Goal: Check status: Check status

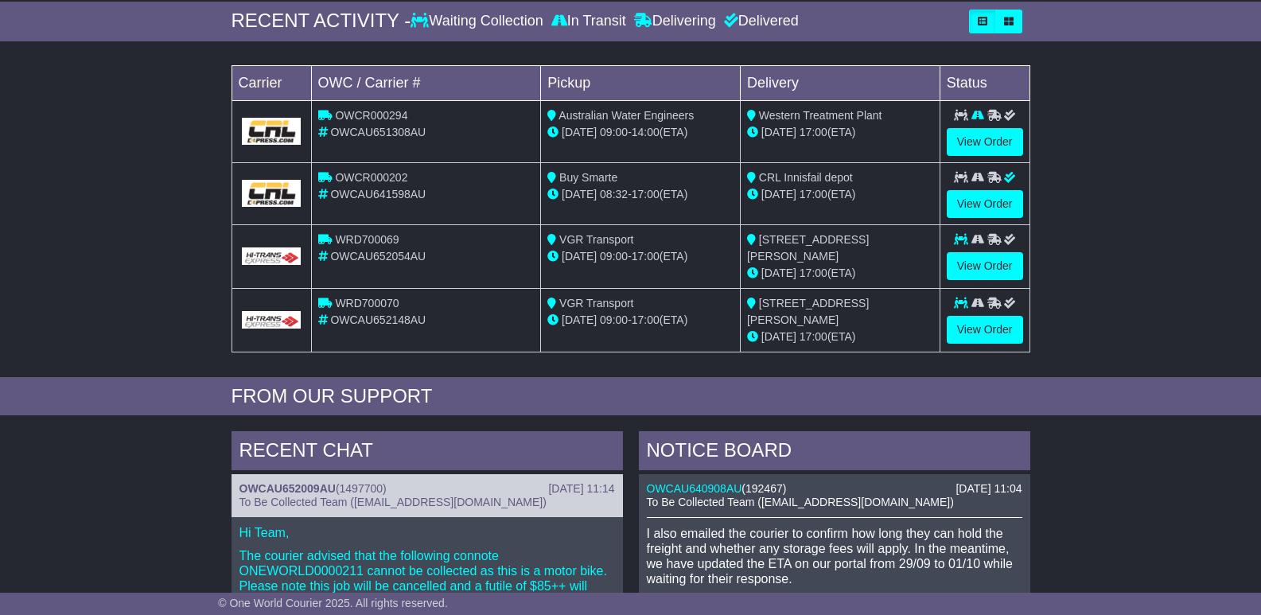
scroll to position [159, 0]
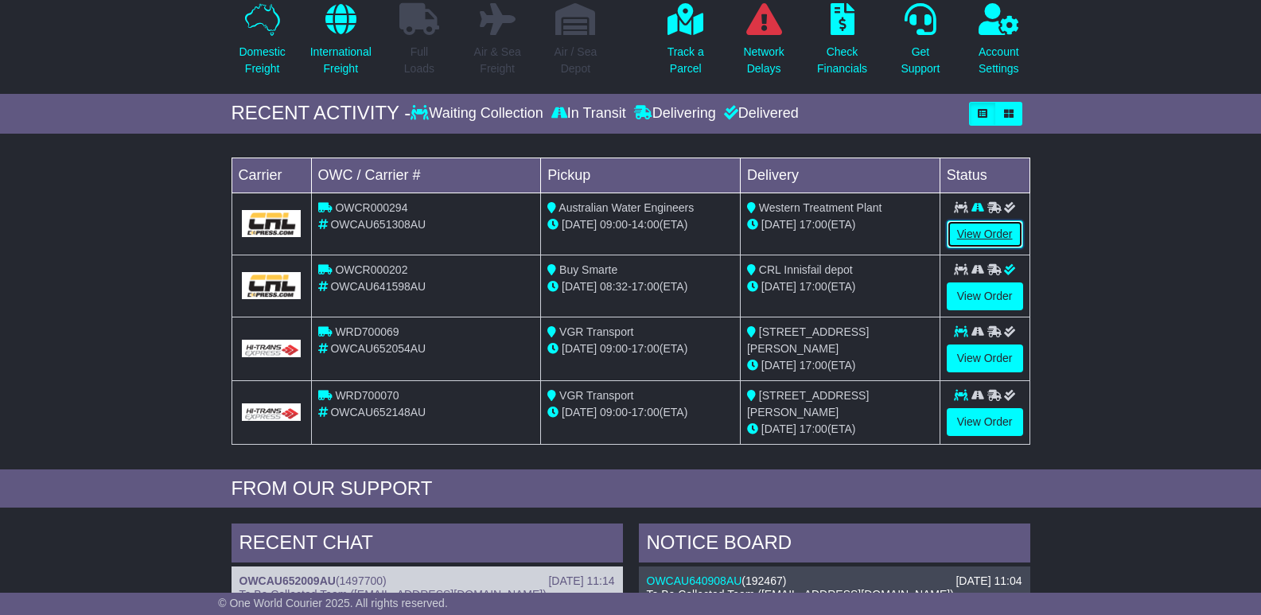
click at [979, 235] on link "View Order" at bounding box center [985, 234] width 76 height 28
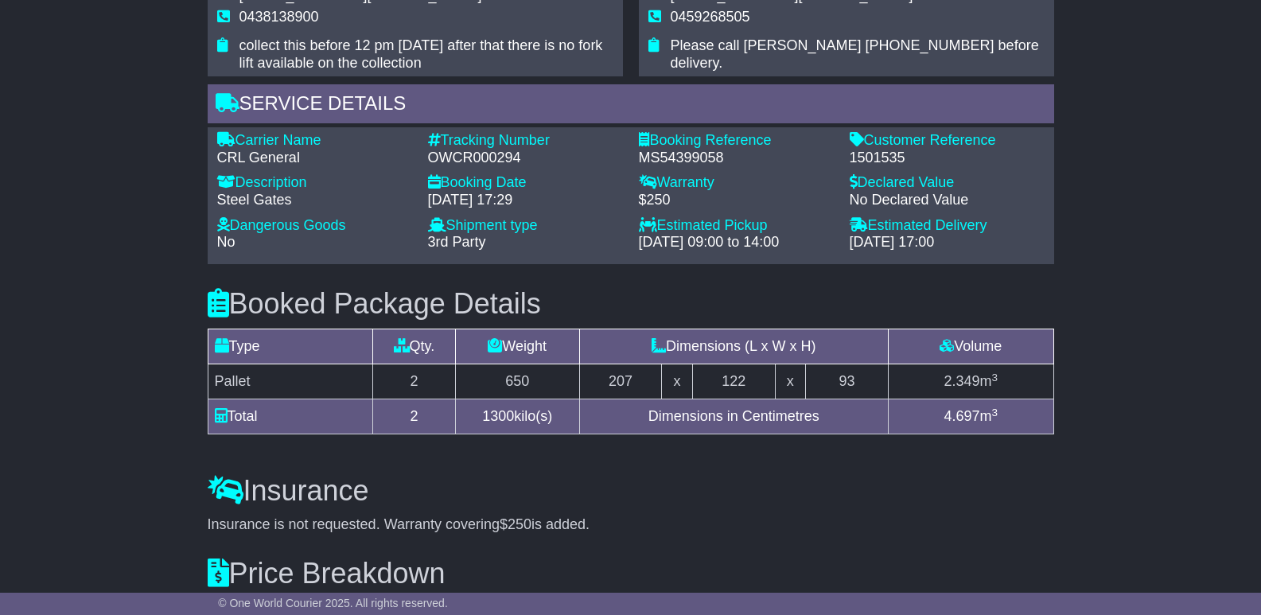
scroll to position [940, 0]
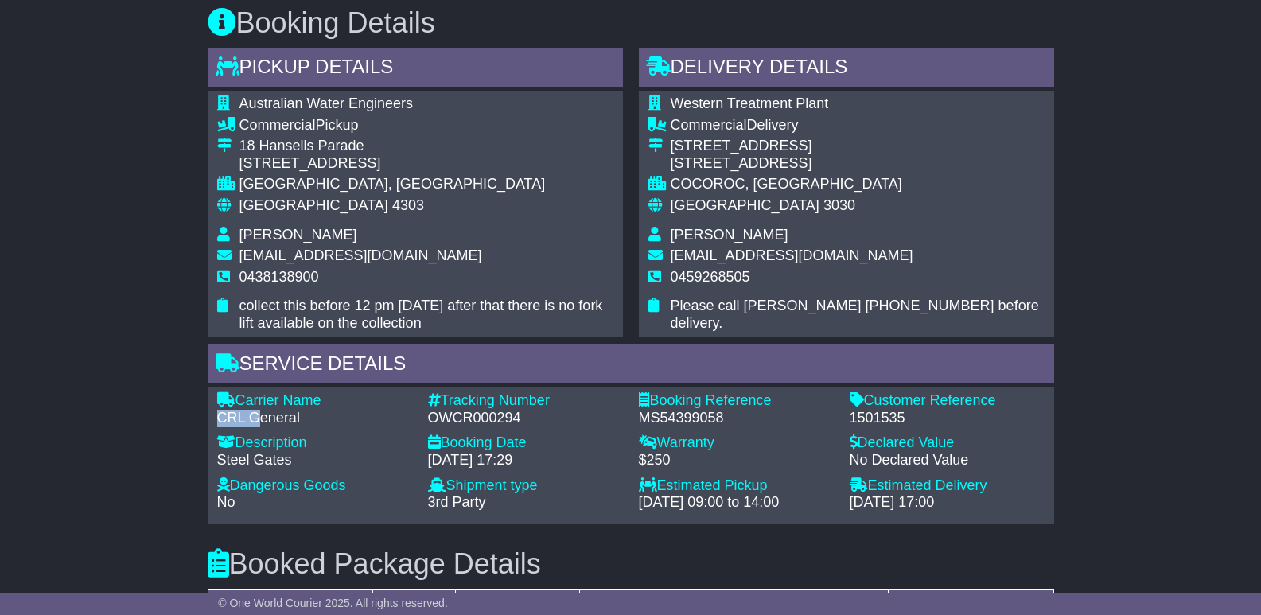
drag, startPoint x: 215, startPoint y: 383, endPoint x: 255, endPoint y: 381, distance: 40.6
click at [255, 392] on div "Carrier Name - CRL General" at bounding box center [314, 409] width 211 height 34
copy div "CRL G"
click at [495, 410] on div "OWCR000294" at bounding box center [525, 419] width 195 height 18
click at [494, 410] on div "OWCR000294" at bounding box center [525, 419] width 195 height 18
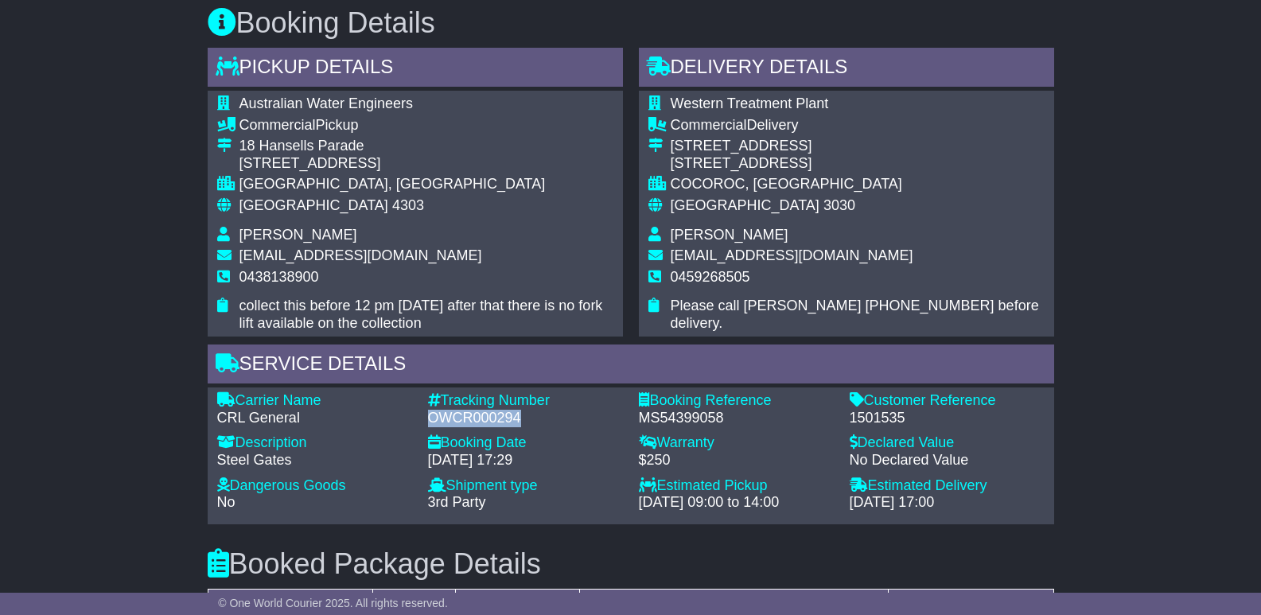
copy div "OWCR000294"
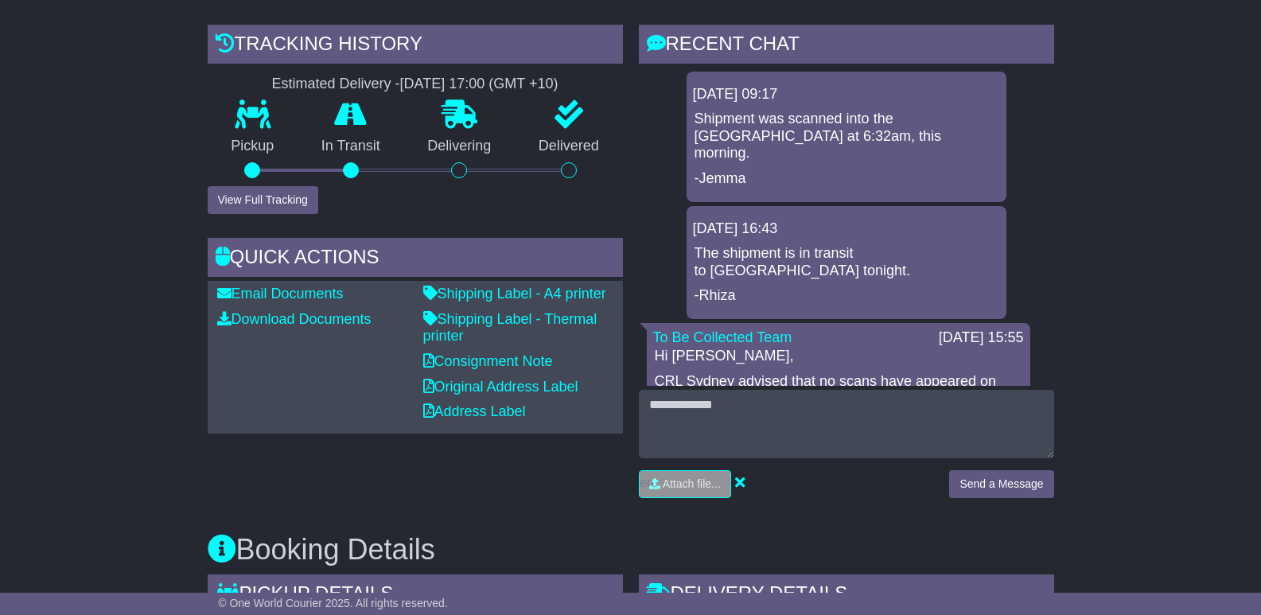
scroll to position [304, 0]
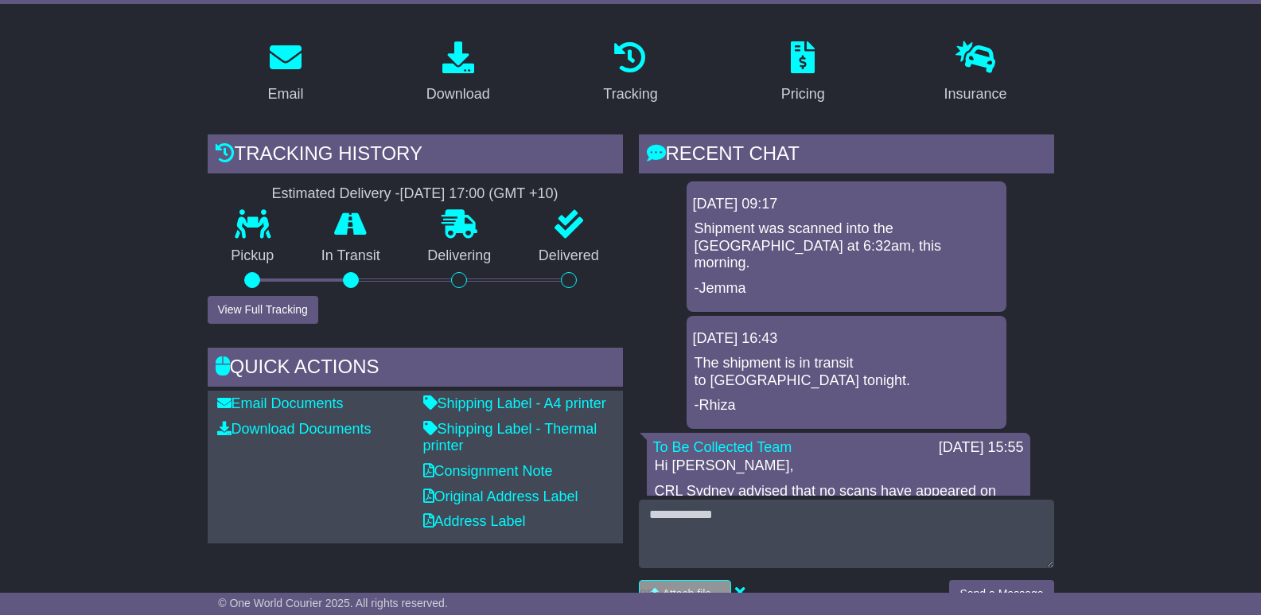
click at [274, 262] on div "Pickup" at bounding box center [253, 253] width 91 height 86
click at [274, 296] on button "View Full Tracking" at bounding box center [263, 310] width 111 height 28
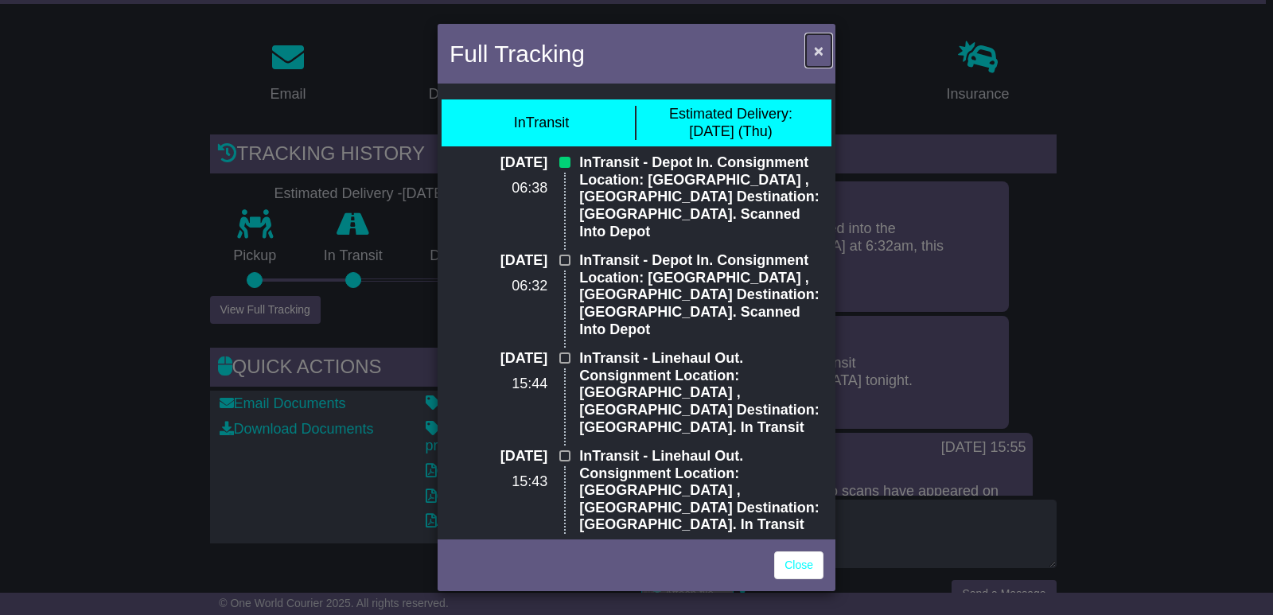
click at [819, 49] on span "×" at bounding box center [819, 50] width 10 height 18
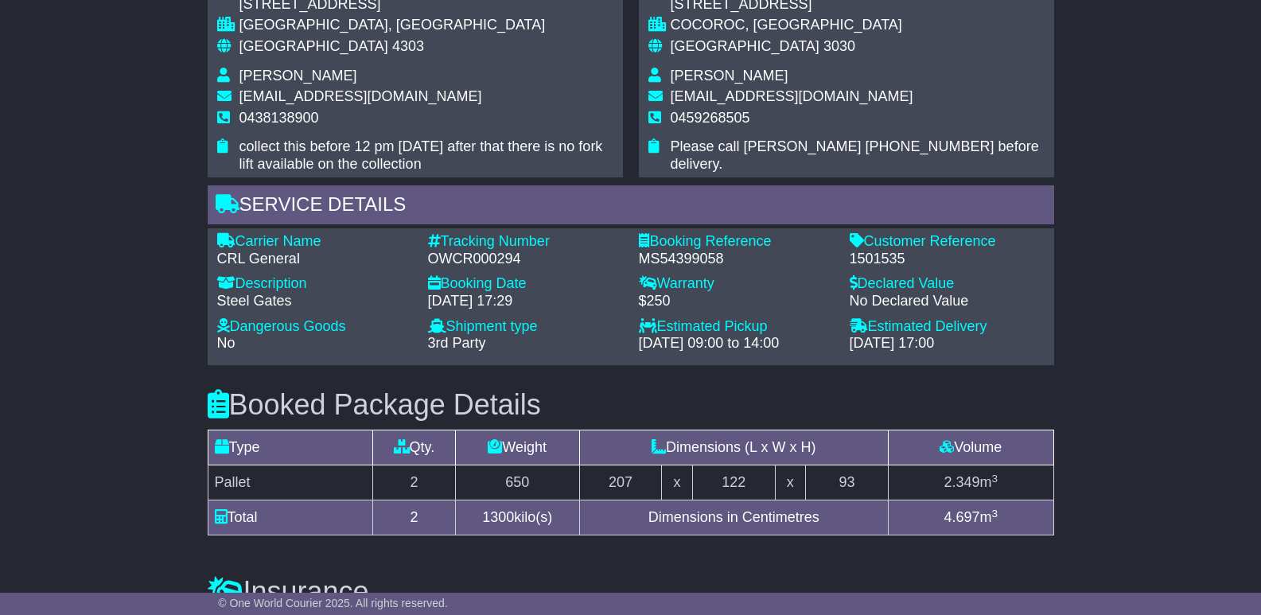
scroll to position [861, 0]
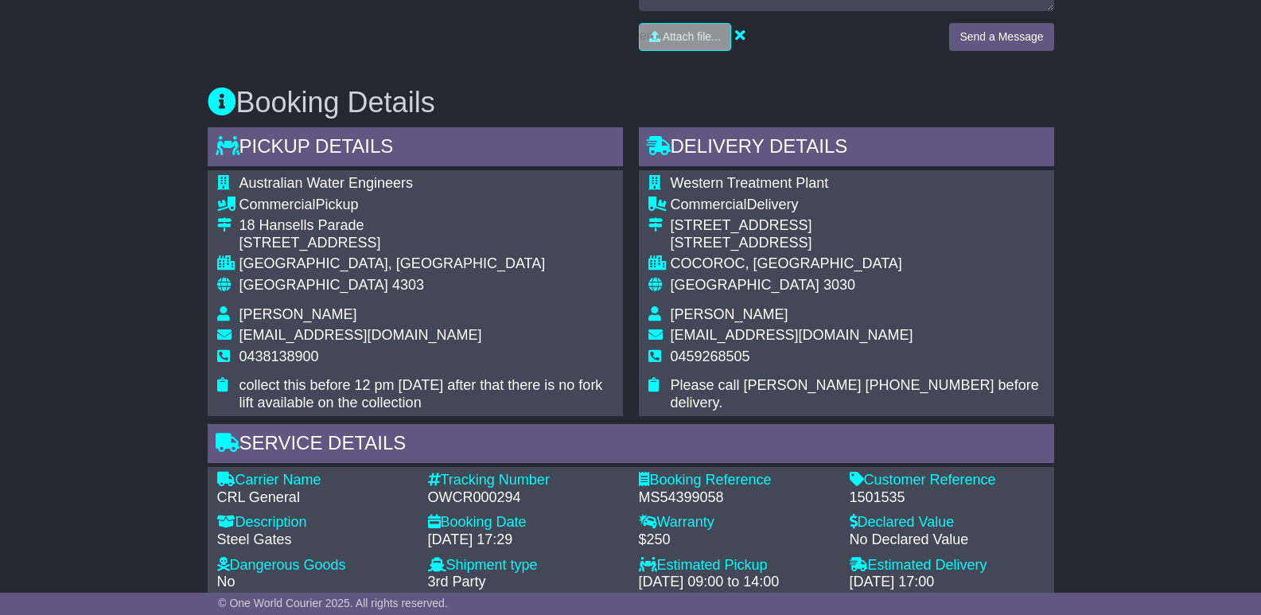
drag, startPoint x: 873, startPoint y: 208, endPoint x: 672, endPoint y: 212, distance: 201.3
click at [672, 235] on div "160 South Road, Cocoroc VIC" at bounding box center [858, 244] width 374 height 18
copy div "160 South Road, Cocoroc VIC"
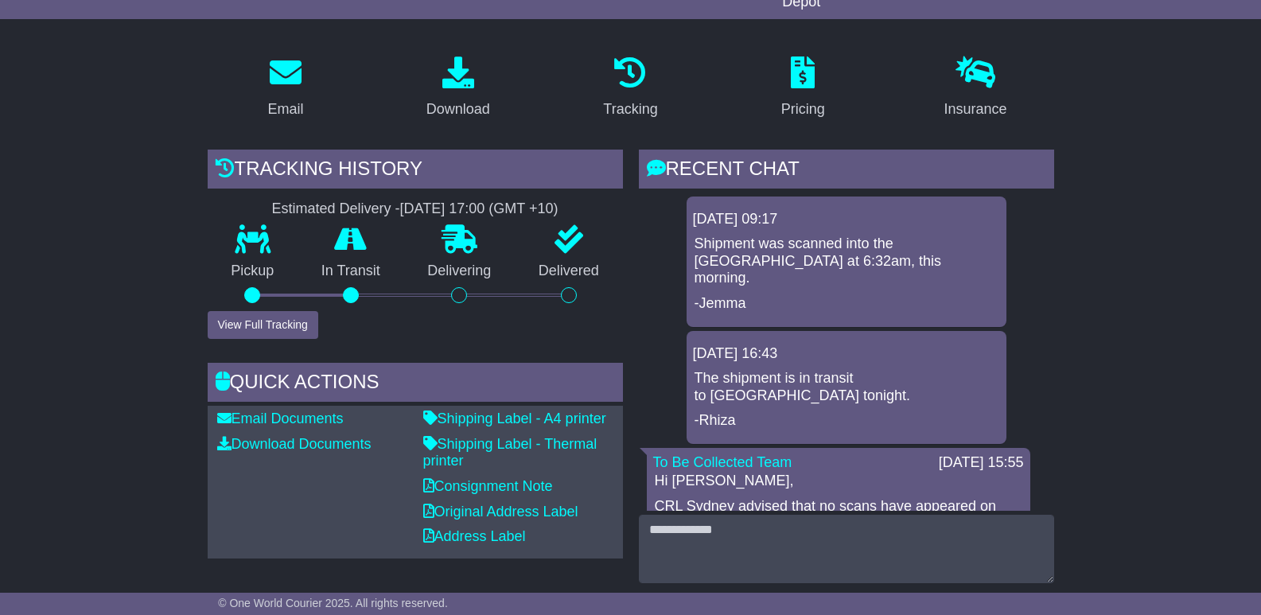
scroll to position [557, 0]
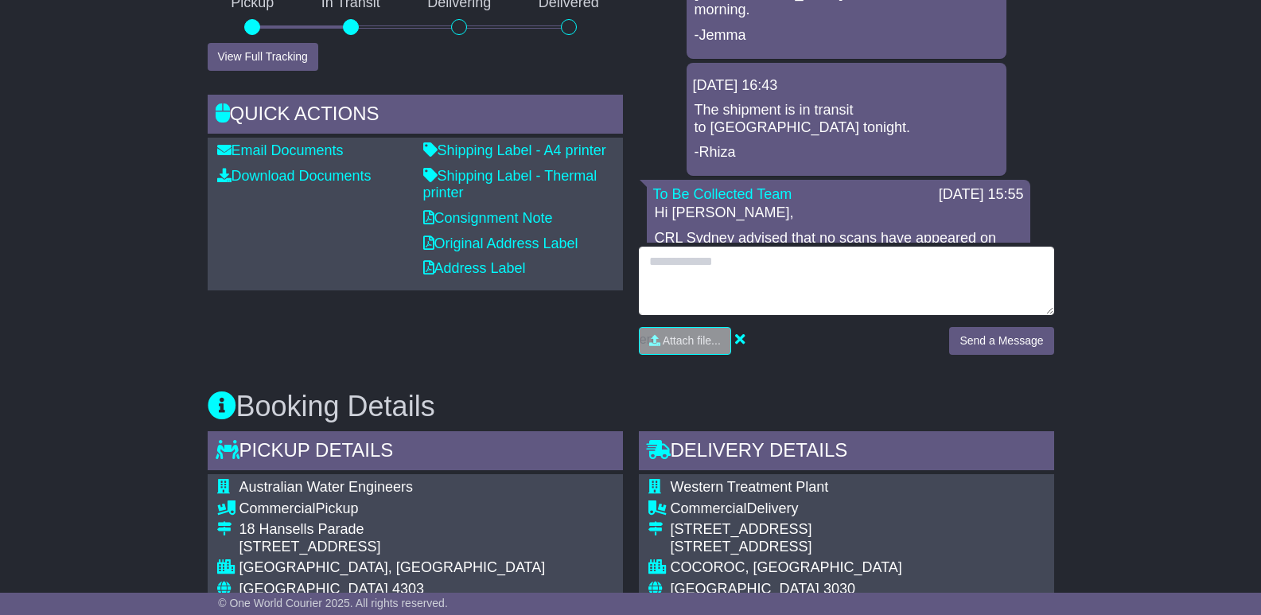
click at [739, 268] on textarea at bounding box center [846, 281] width 415 height 68
paste textarea "**********"
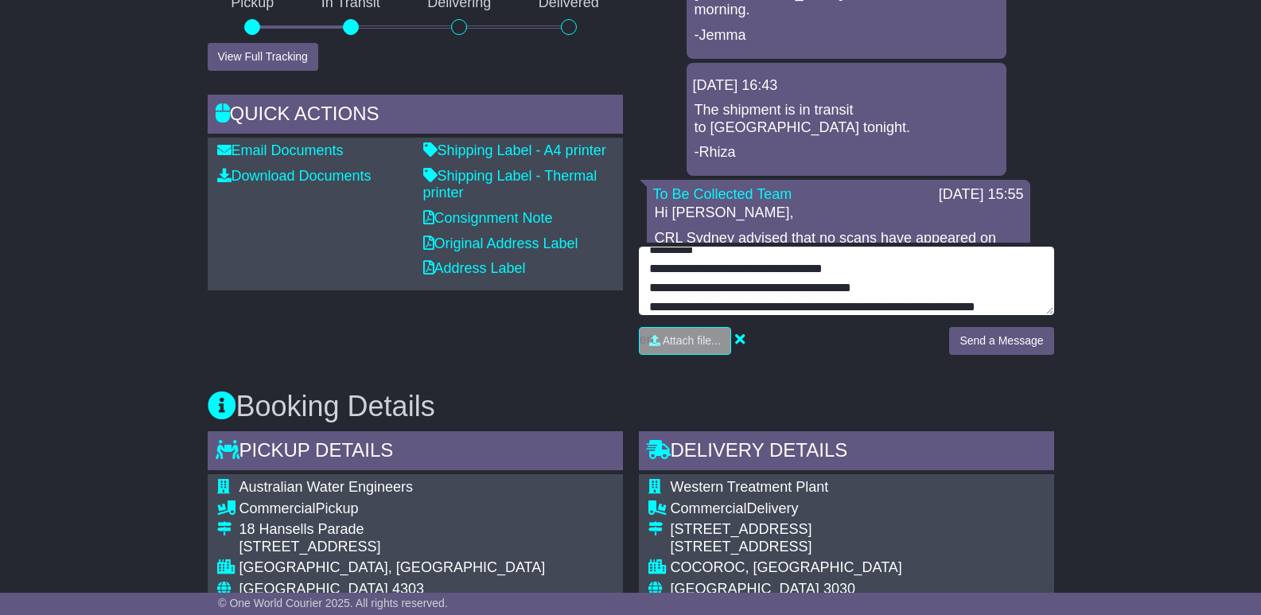
scroll to position [50, 0]
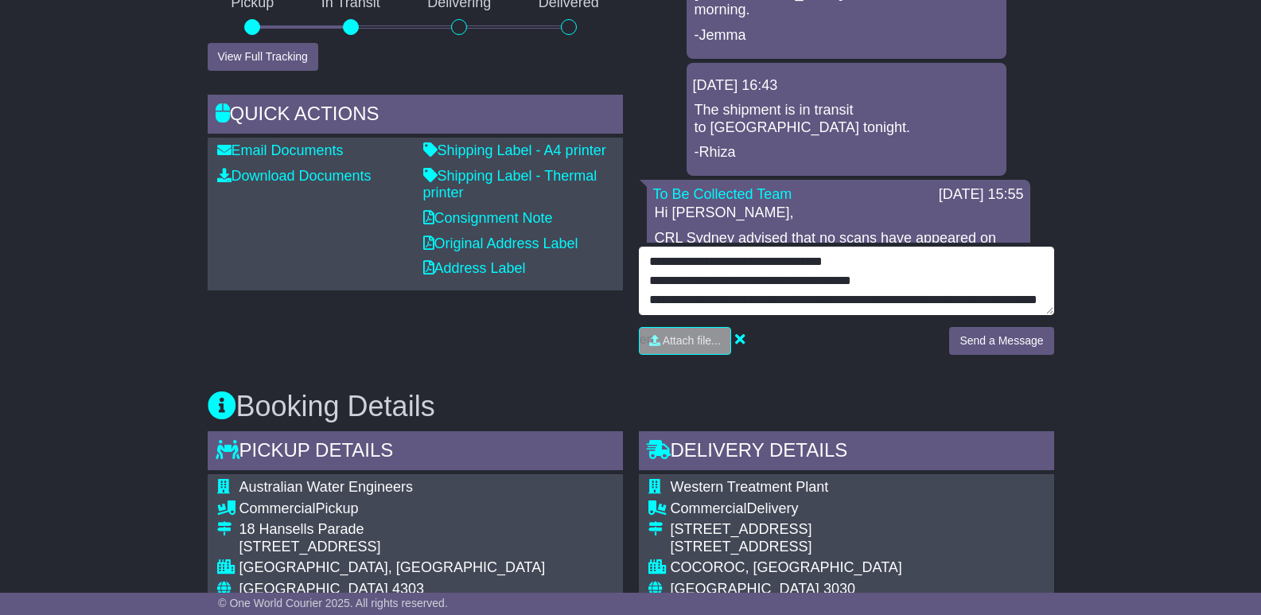
type textarea "**********"
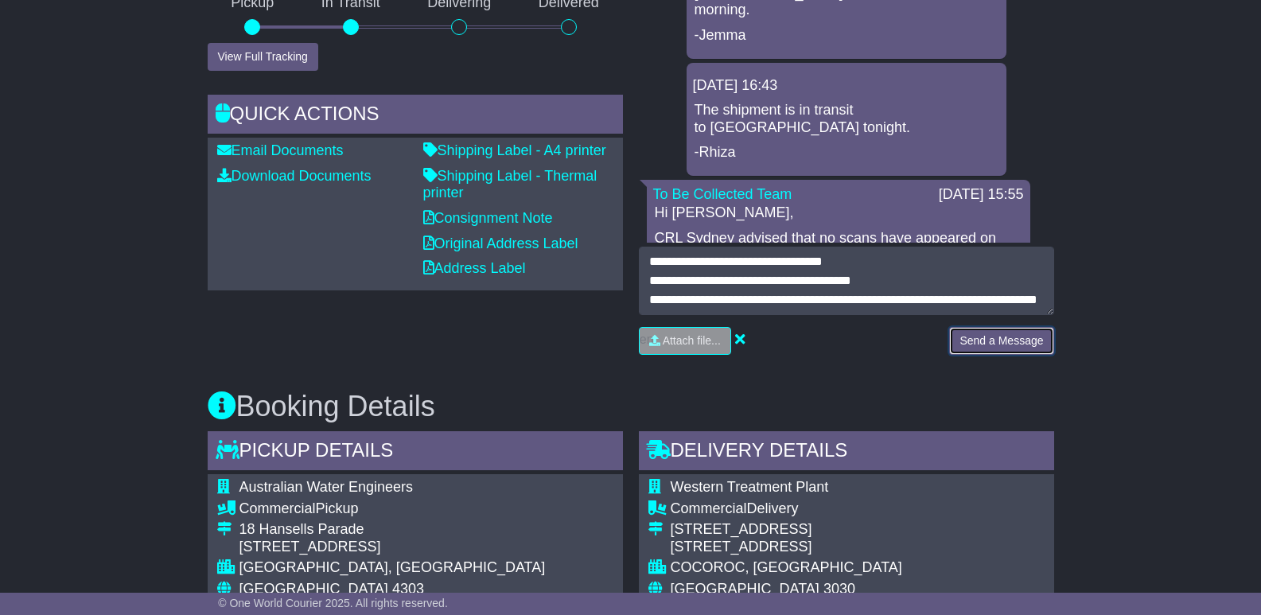
click at [983, 327] on button "Send a Message" at bounding box center [1001, 341] width 104 height 28
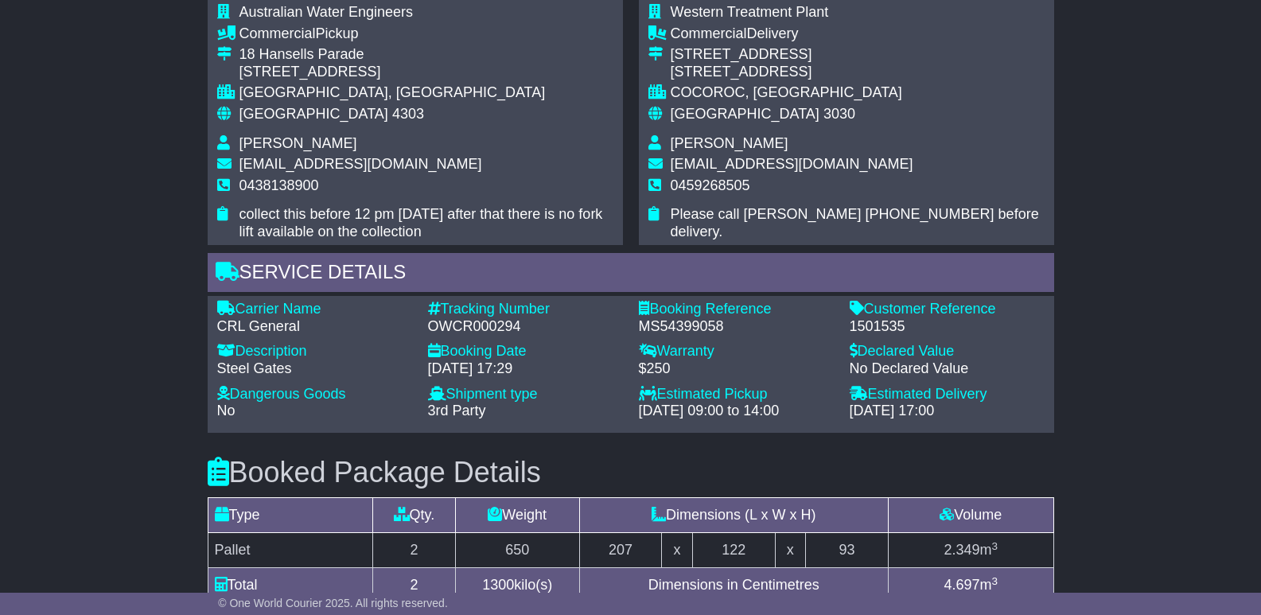
scroll to position [875, 0]
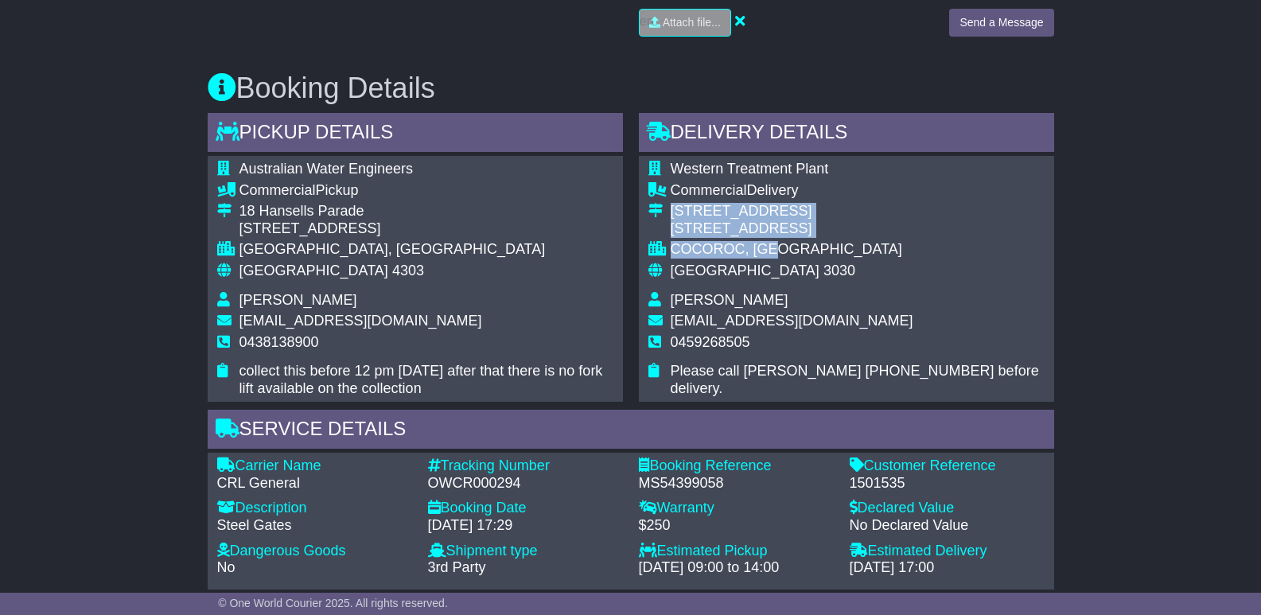
drag, startPoint x: 668, startPoint y: 189, endPoint x: 782, endPoint y: 215, distance: 116.6
click at [779, 212] on tbody "Western Treatment Plant Commercial Delivery 160 South Road 160 South Road, Coco…" at bounding box center [846, 279] width 396 height 237
click at [801, 263] on div "Australia 3030" at bounding box center [858, 272] width 374 height 18
drag, startPoint x: 668, startPoint y: 193, endPoint x: 791, endPoint y: 218, distance: 125.1
click at [772, 213] on tbody "Western Treatment Plant Commercial Delivery 160 South Road 160 South Road, Coco…" at bounding box center [846, 279] width 396 height 237
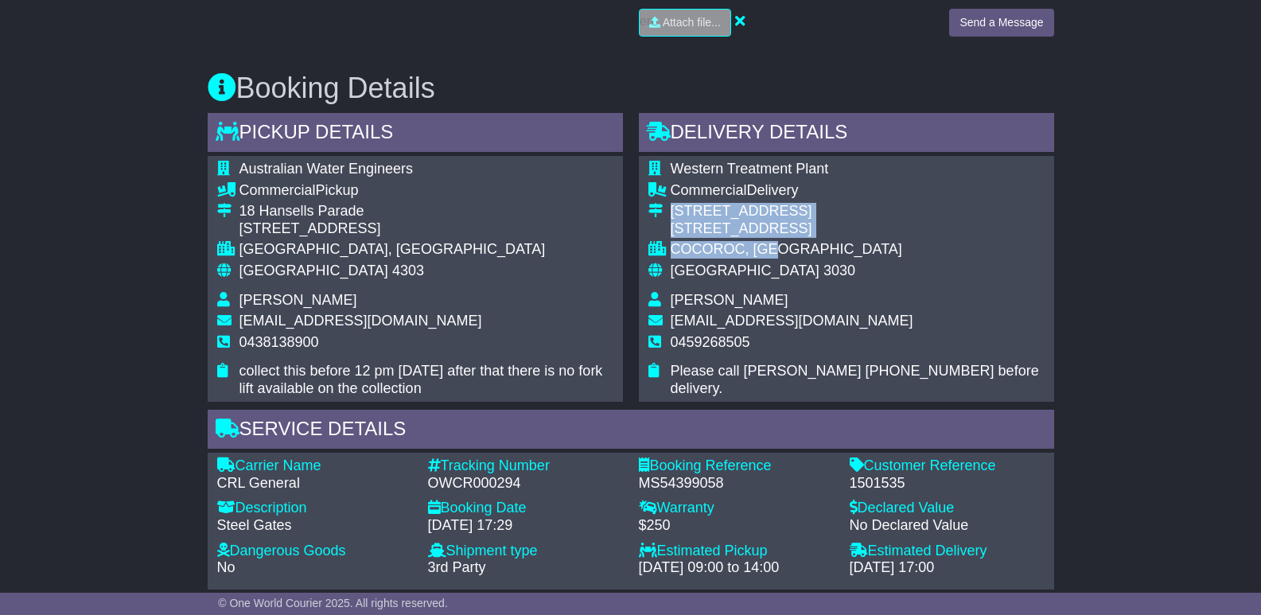
click at [799, 241] on td "COCOROC, VIC" at bounding box center [858, 251] width 374 height 21
copy tbody "160 South Road, Cocoroc VIC COCOROC, VIC"
drag, startPoint x: 776, startPoint y: 215, endPoint x: 674, endPoint y: 197, distance: 104.1
click at [674, 197] on tbody "Western Treatment Plant Commercial Delivery 160 South Road 160 South Road, Coco…" at bounding box center [846, 279] width 396 height 237
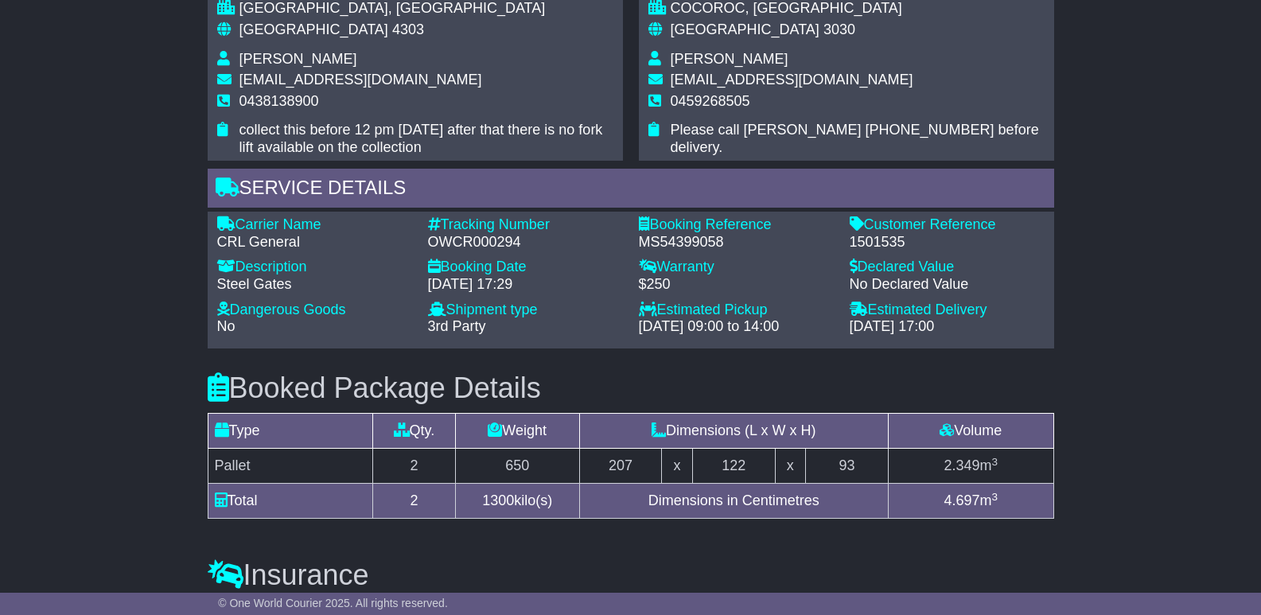
scroll to position [1099, 0]
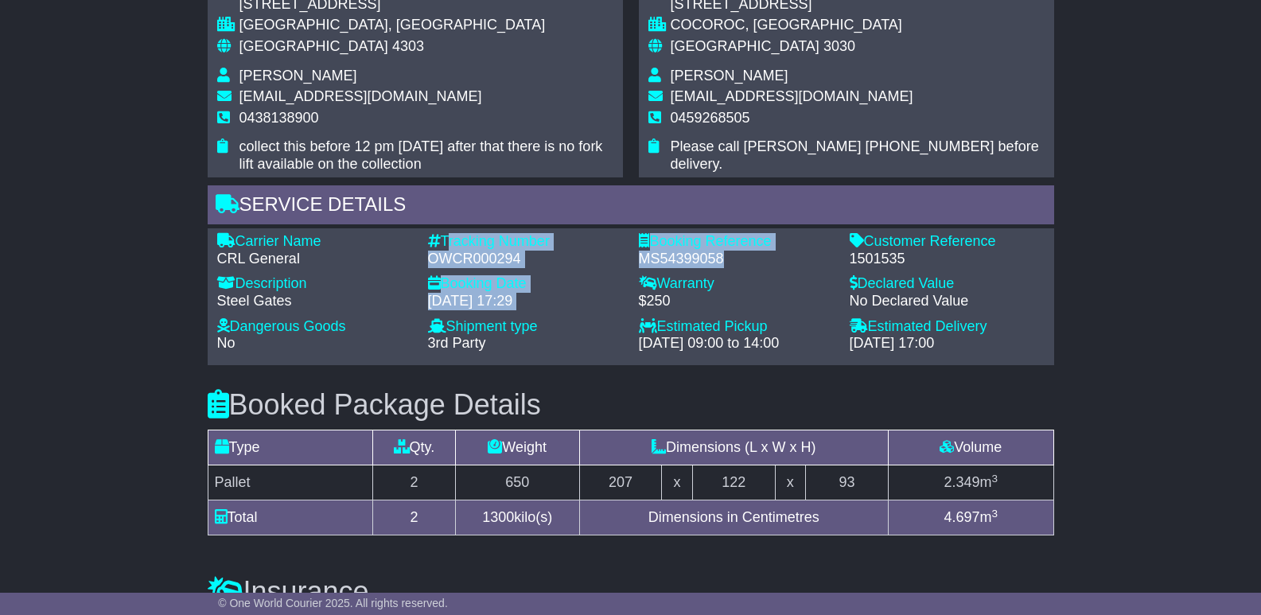
drag, startPoint x: 739, startPoint y: 224, endPoint x: 515, endPoint y: 207, distance: 224.2
click at [448, 233] on div "Carrier Name - CRL General Description - Steel Gates Tracking Number - OWCR0002…" at bounding box center [630, 296] width 843 height 127
copy div "Tracking Number - OWCR000294 Booking Date - 25 Sep 2025 - 17:29 Booking Referen…"
drag, startPoint x: 912, startPoint y: 226, endPoint x: 442, endPoint y: 197, distance: 470.2
click at [442, 228] on div "Carrier Name - CRL General Description - Steel Gates Tracking Number - OWCR0002…" at bounding box center [631, 296] width 846 height 137
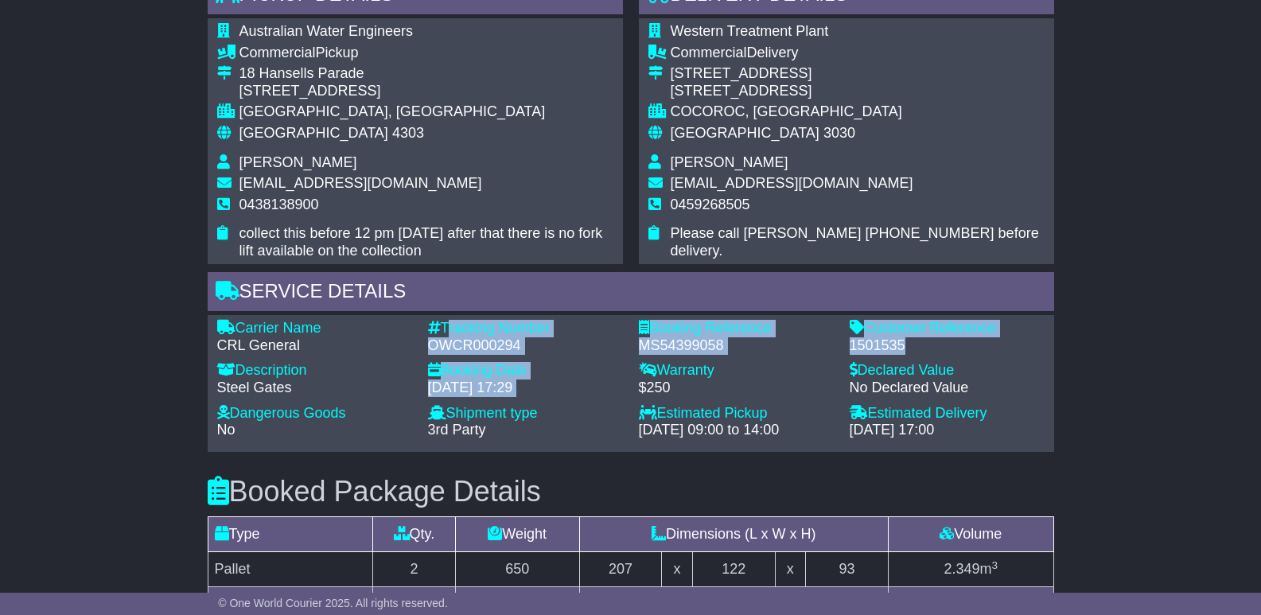
scroll to position [940, 0]
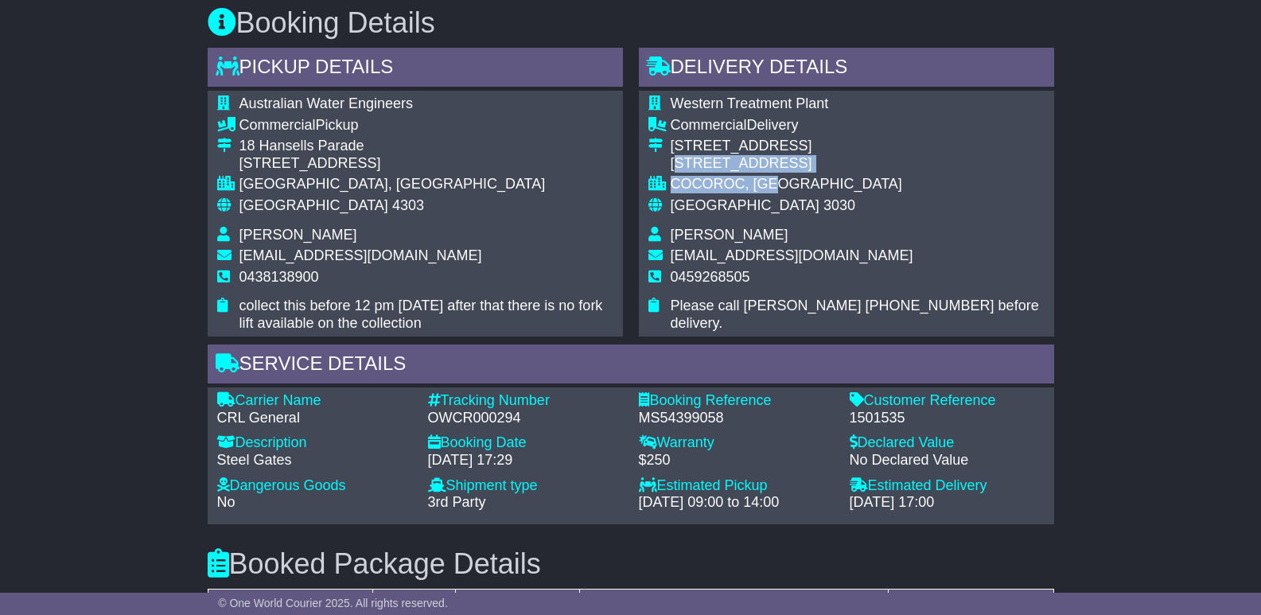
copy tbody "60 South Road, Cocoroc VIC COCOROC, VIC"
drag, startPoint x: 752, startPoint y: 142, endPoint x: 675, endPoint y: 129, distance: 77.6
click at [676, 130] on tbody "Western Treatment Plant Commercial Delivery 160 South Road 160 South Road, Coco…" at bounding box center [846, 213] width 396 height 237
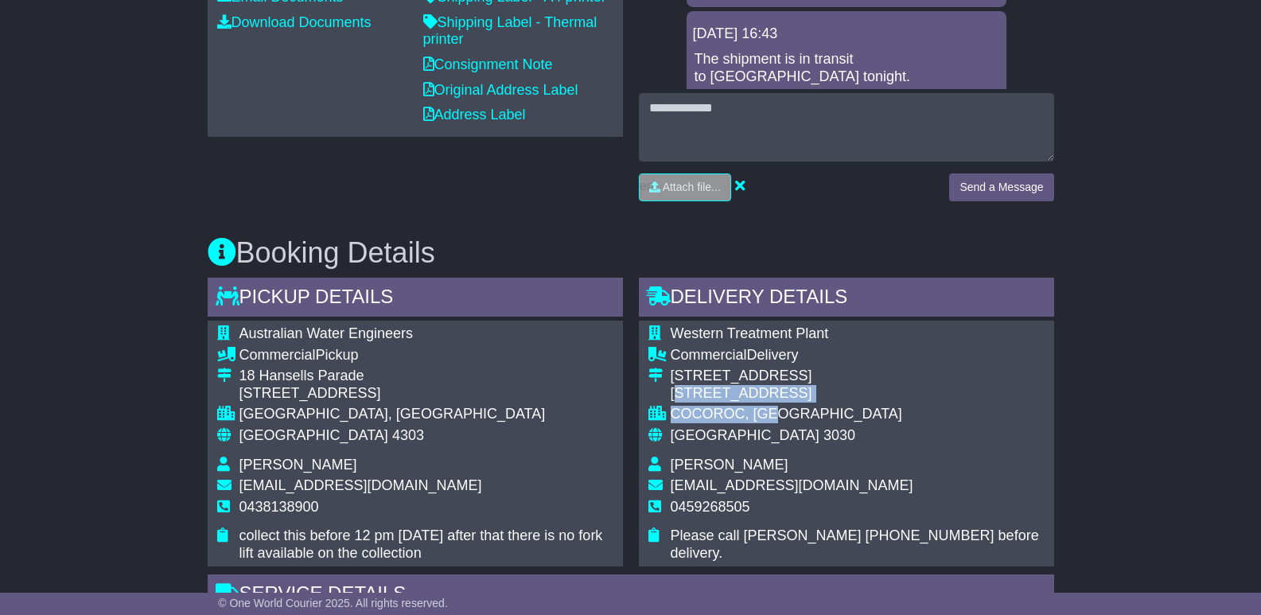
scroll to position [702, 0]
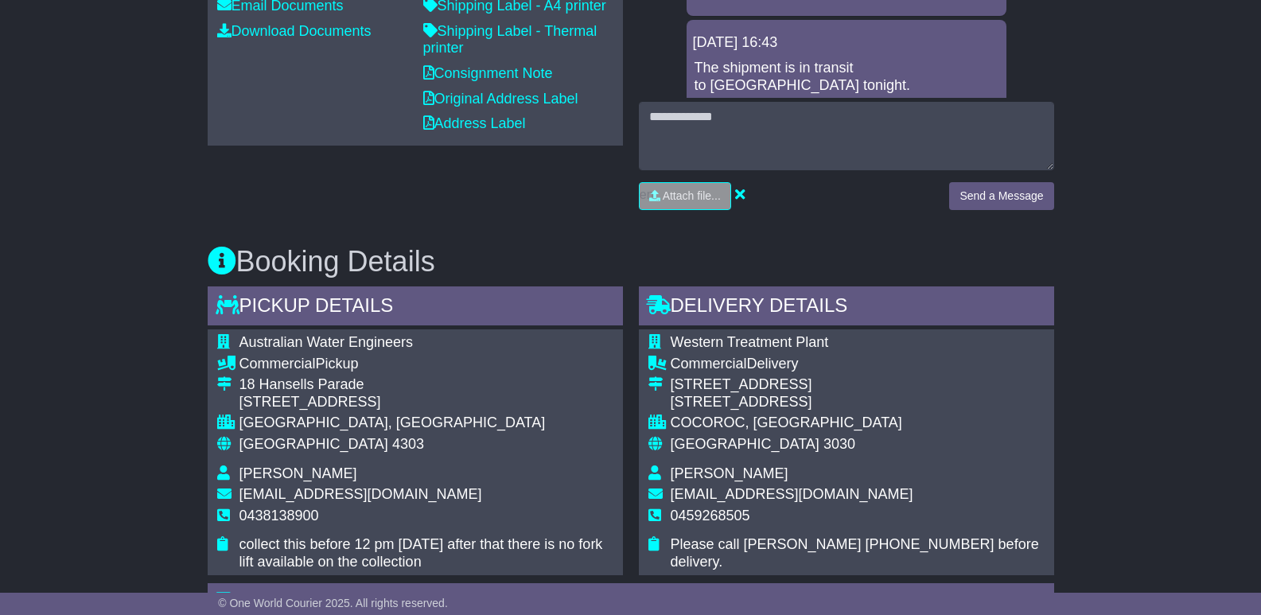
click at [668, 376] on td at bounding box center [659, 395] width 22 height 38
click at [1078, 443] on div "Email Download Tracking Pricing Insurance" at bounding box center [630, 481] width 1261 height 1703
drag, startPoint x: 758, startPoint y: 480, endPoint x: 673, endPoint y: 487, distance: 85.4
click at [673, 508] on td "0459268505" at bounding box center [858, 522] width 374 height 29
copy span "0459268505"
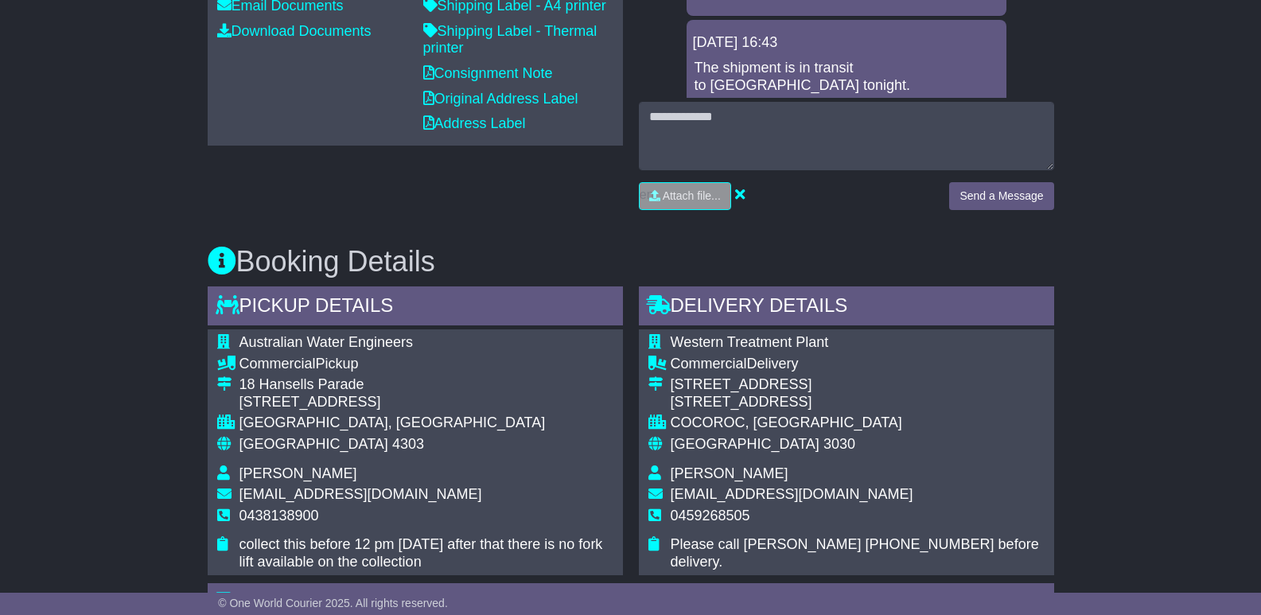
click at [1116, 274] on div "Email Download Tracking Pricing Insurance" at bounding box center [630, 481] width 1261 height 1703
click at [1126, 302] on div "Email Download Tracking Pricing Insurance" at bounding box center [630, 481] width 1261 height 1703
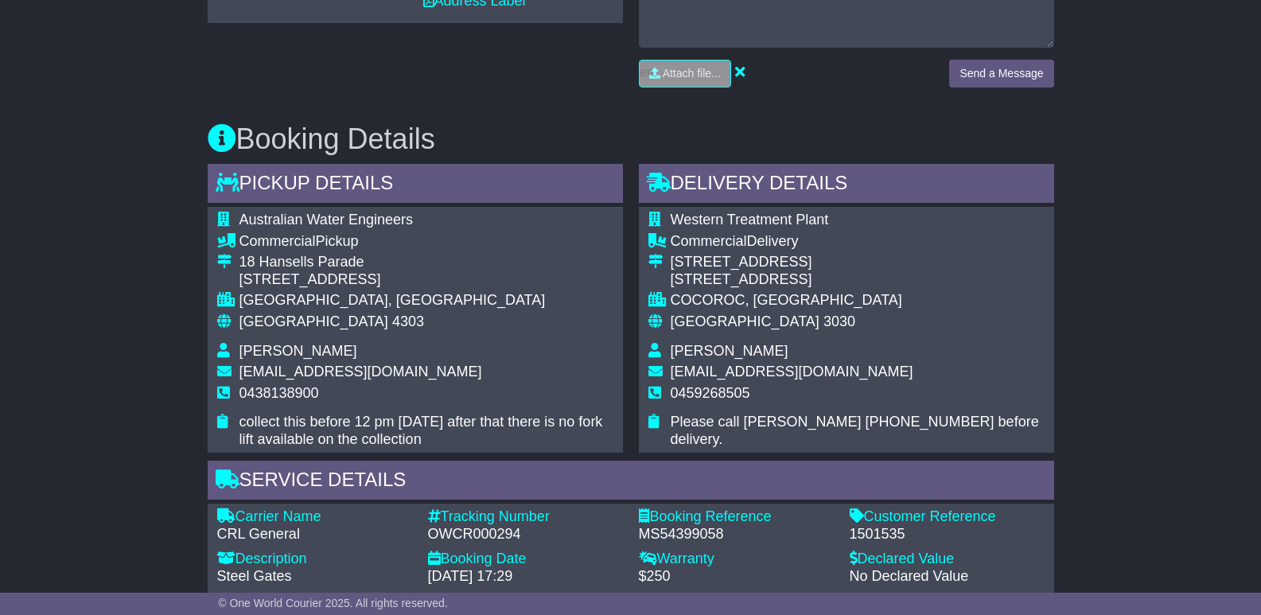
scroll to position [955, 0]
